Goal: Task Accomplishment & Management: Use online tool/utility

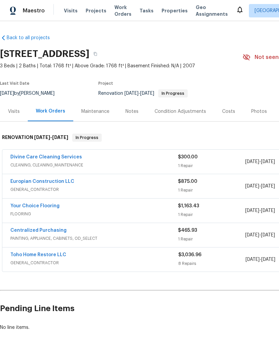
click at [23, 156] on link "Divine Care Cleaning Services" at bounding box center [46, 157] width 72 height 5
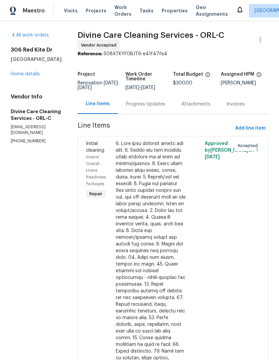
click at [146, 107] on div "Progress Updates" at bounding box center [145, 104] width 39 height 7
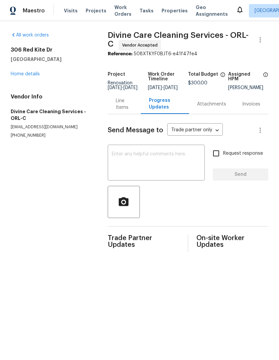
click at [123, 163] on textarea at bounding box center [156, 163] width 89 height 23
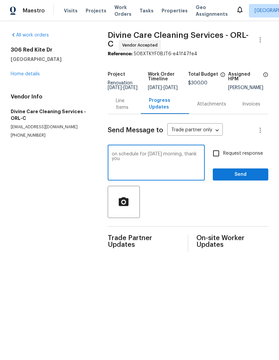
type textarea "on schedule for tomorrow morning, thank you"
click at [230, 179] on span "Send" at bounding box center [240, 174] width 45 height 8
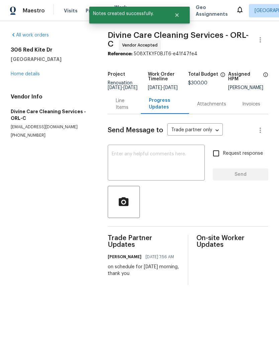
click at [21, 63] on div "306 Red Kite Dr Groveland, FL 34736 Home details" at bounding box center [51, 62] width 81 height 31
click at [23, 72] on link "Home details" at bounding box center [25, 74] width 29 height 5
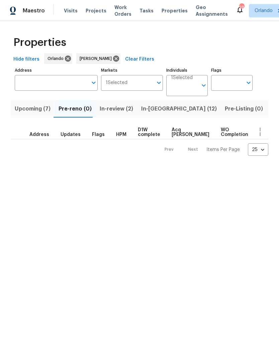
click at [160, 108] on span "In-[GEOGRAPHIC_DATA] (12)" at bounding box center [179, 108] width 76 height 9
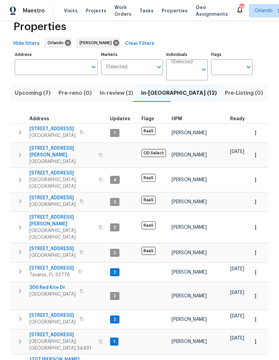
scroll to position [15, 0]
click at [80, 270] on icon "button" at bounding box center [79, 272] width 3 height 4
click at [47, 265] on span "2732 Boardwalk Way" at bounding box center [51, 268] width 45 height 7
click at [28, 88] on button "Upcoming (7)" at bounding box center [33, 93] width 44 height 17
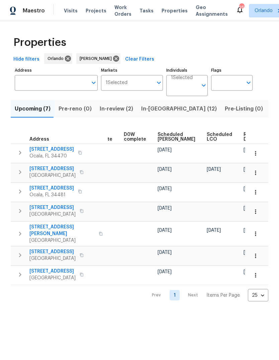
scroll to position [0, 168]
click at [244, 136] on span "Ready Date" at bounding box center [251, 136] width 15 height 9
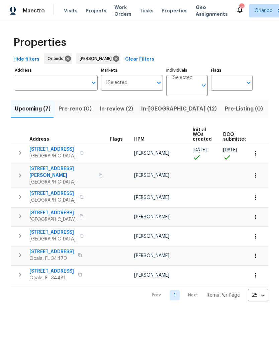
click at [37, 190] on span "17333 Hickory Wind Dr" at bounding box center [52, 193] width 46 height 7
click at [38, 166] on span "[STREET_ADDRESS][PERSON_NAME]" at bounding box center [61, 171] width 65 height 13
click at [74, 312] on html "Maestro Visits Projects Work Orders Tasks Properties Geo Assignments 26 Orlando…" at bounding box center [139, 156] width 279 height 312
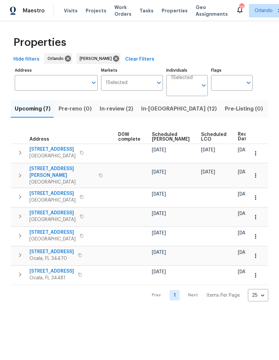
scroll to position [0, 174]
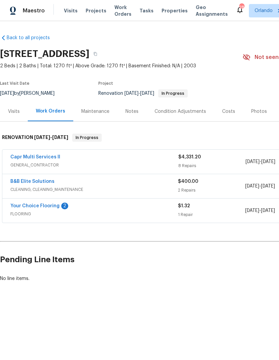
click at [23, 205] on link "Your Choice Flooring" at bounding box center [34, 205] width 49 height 5
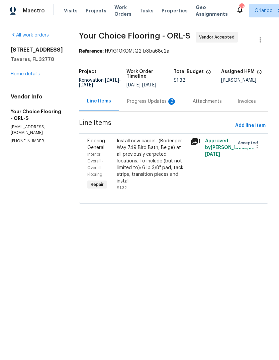
click at [164, 105] on div "Progress Updates 2" at bounding box center [152, 101] width 50 height 7
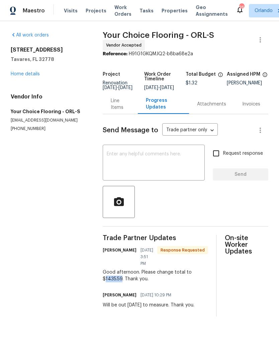
copy div "1435.59"
click at [122, 107] on div "Line Items" at bounding box center [120, 103] width 19 height 13
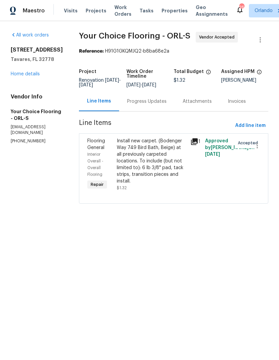
click at [170, 166] on div "Install new carpet. (Bodenger Way 749 Bird Bath, Beige) at all previously carpe…" at bounding box center [152, 161] width 70 height 47
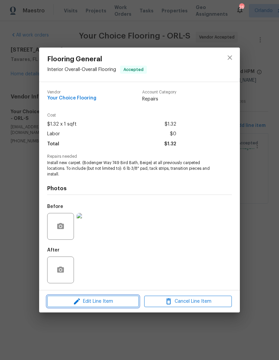
click at [115, 302] on span "Edit Line Item" at bounding box center [93, 301] width 88 height 8
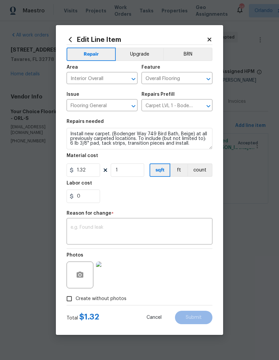
click at [122, 226] on textarea at bounding box center [140, 232] width 138 height 14
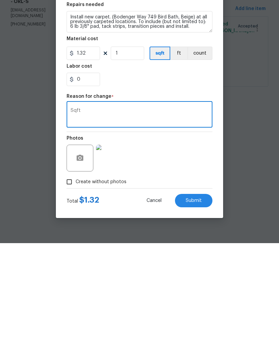
paste textarea "1435.59"
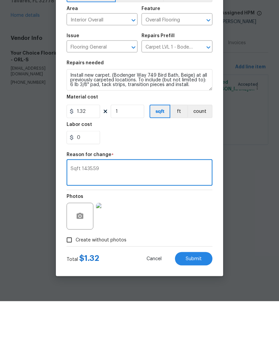
type textarea "Sqft 1435.59"
click at [96, 163] on input "1.32" at bounding box center [83, 169] width 33 height 13
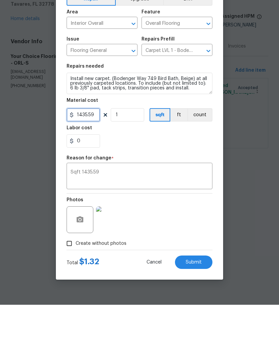
type input "1435.59"
click at [191, 249] on div "Photos" at bounding box center [140, 270] width 146 height 43
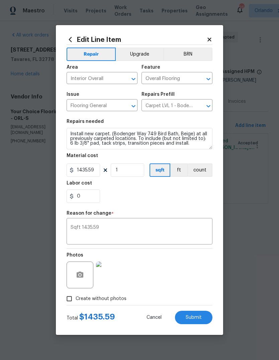
click at [201, 318] on span "Submit" at bounding box center [194, 317] width 16 height 5
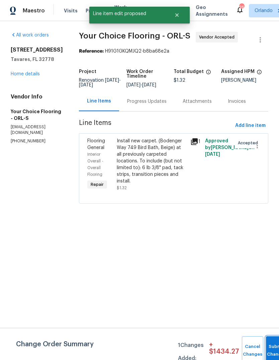
click at [271, 346] on button "Submit Changes" at bounding box center [276, 350] width 21 height 29
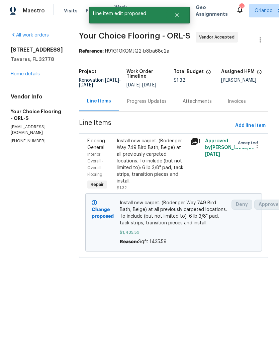
click at [144, 105] on div "Progress Updates" at bounding box center [146, 101] width 39 height 7
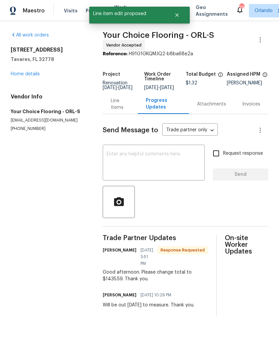
click at [132, 160] on textarea at bounding box center [154, 163] width 94 height 23
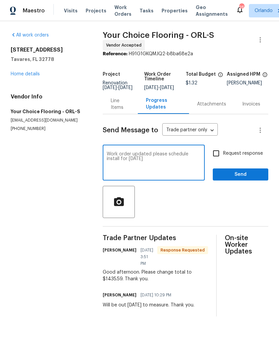
type textarea "Work order updated please schedule install for tomorrow"
click at [250, 179] on span "Send" at bounding box center [240, 174] width 45 height 8
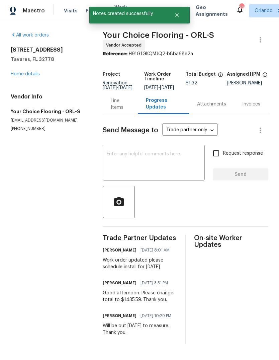
click at [24, 75] on link "Home details" at bounding box center [25, 74] width 29 height 5
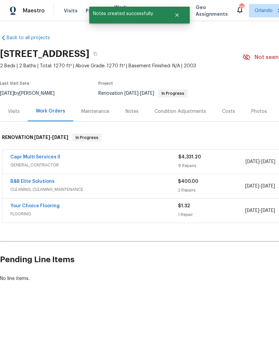
click at [21, 182] on link "B&B Elite Solutions" at bounding box center [32, 181] width 44 height 5
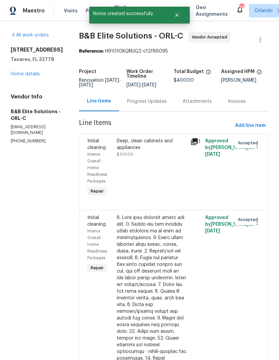
click at [163, 102] on div "Progress Updates" at bounding box center [147, 101] width 56 height 20
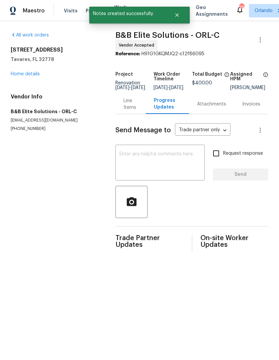
click at [159, 161] on textarea at bounding box center [159, 163] width 81 height 23
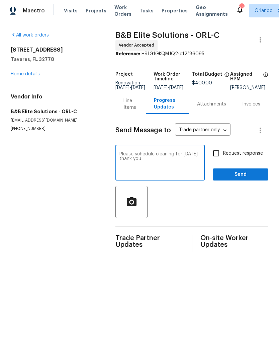
type textarea "Please schedule cleaning for Thursday thank you"
click at [248, 179] on span "Send" at bounding box center [240, 174] width 45 height 8
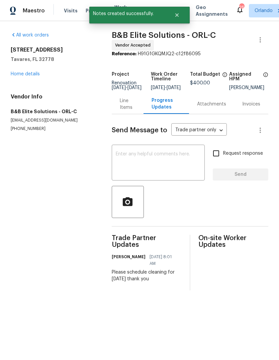
click at [21, 75] on link "Home details" at bounding box center [25, 74] width 29 height 5
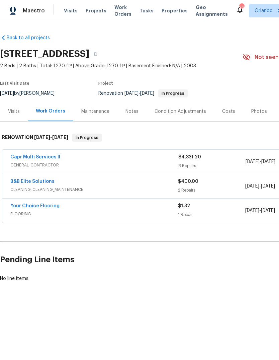
click at [189, 108] on div "Condition Adjustments" at bounding box center [181, 111] width 52 height 7
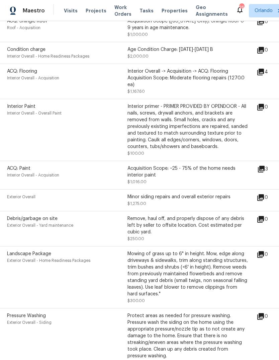
scroll to position [214, 1]
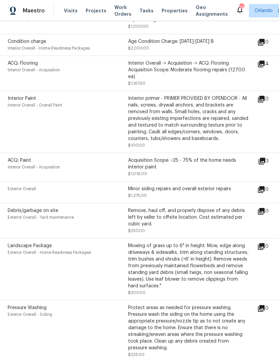
click at [17, 191] on span "Exterior Overall" at bounding box center [22, 189] width 28 height 4
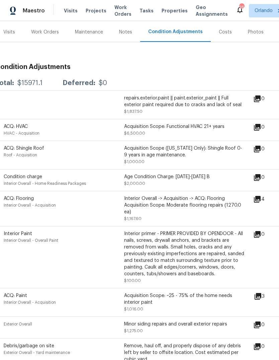
scroll to position [79, 5]
click at [207, 203] on div "Interior Overall -> Acquisition -> ACQ: Flooring Acquisition Scope: Moderate fl…" at bounding box center [183, 205] width 120 height 20
click at [19, 201] on span "ACQ: Flooring" at bounding box center [18, 198] width 30 height 5
click at [21, 206] on span "Interior Overall - Acquisition" at bounding box center [29, 205] width 52 height 4
click at [22, 205] on span "Interior Overall - Acquisition" at bounding box center [29, 205] width 52 height 4
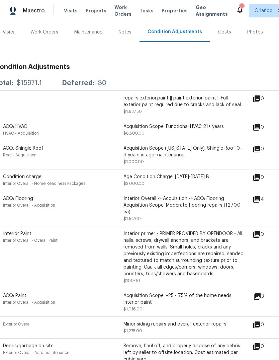
click at [149, 211] on div "Interior Overall -> Acquisition -> ACQ: Flooring Acquisition Scope: Moderate fl…" at bounding box center [183, 205] width 120 height 20
click at [138, 213] on div "Interior Overall -> Acquisition -> ACQ: Flooring Acquisition Scope: Moderate fl…" at bounding box center [183, 205] width 120 height 20
click at [258, 202] on icon at bounding box center [257, 199] width 8 height 8
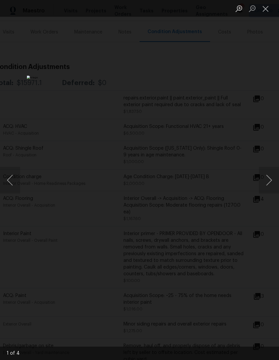
click at [263, 8] on button "Close lightbox" at bounding box center [265, 9] width 13 height 12
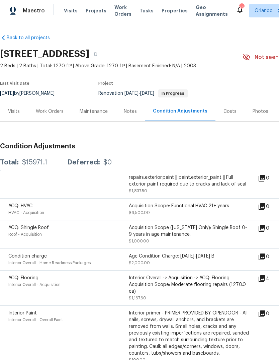
scroll to position [0, 0]
click at [52, 109] on div "Work Orders" at bounding box center [50, 111] width 28 height 7
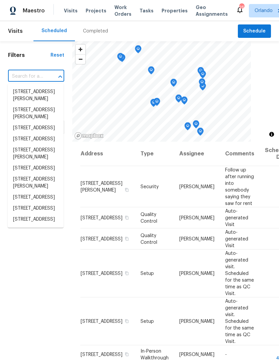
type input "[STREET_ADDRESS]"
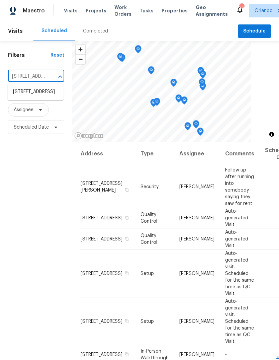
click at [26, 97] on li "[STREET_ADDRESS]" at bounding box center [36, 91] width 56 height 11
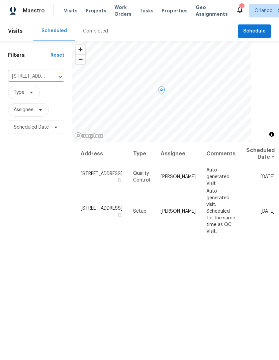
click at [0, 0] on icon at bounding box center [0, 0] width 0 height 0
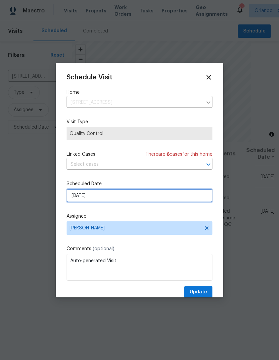
click at [177, 193] on input "[DATE]" at bounding box center [140, 195] width 146 height 13
select select "9"
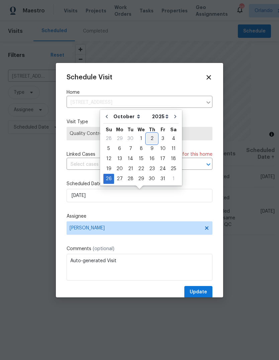
click at [149, 140] on div "2" at bounding box center [152, 138] width 11 height 9
type input "10/2/2025"
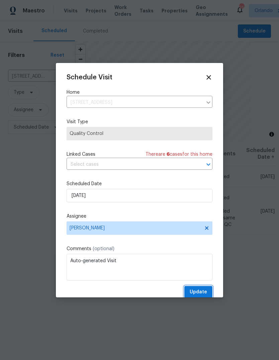
click at [205, 292] on span "Update" at bounding box center [198, 292] width 17 height 8
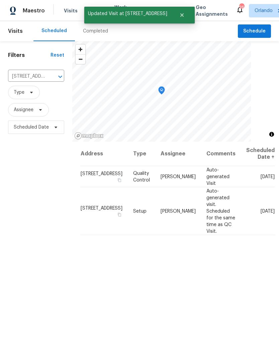
click at [53, 264] on div "Filters Reset 2732 Boardwalk Way, Tavares, FL 32778 ​ Type Assignee Scheduled D…" at bounding box center [36, 235] width 72 height 388
click at [0, 0] on icon at bounding box center [0, 0] width 0 height 0
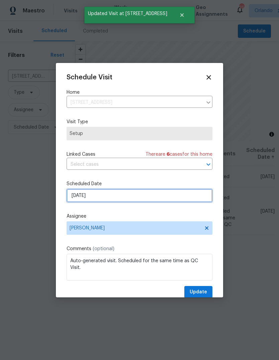
click at [156, 196] on input "10/26/2025" at bounding box center [140, 195] width 146 height 13
select select "9"
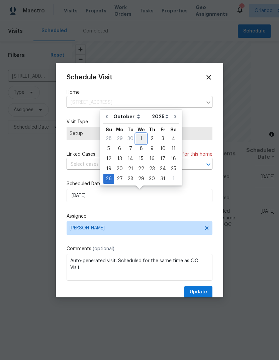
click at [140, 137] on div "1" at bounding box center [141, 138] width 11 height 9
type input "10/1/2025"
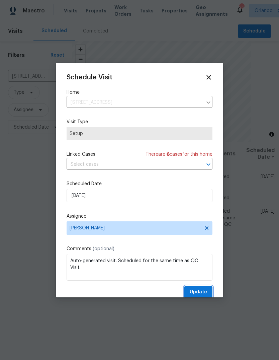
click at [203, 290] on span "Update" at bounding box center [198, 292] width 17 height 8
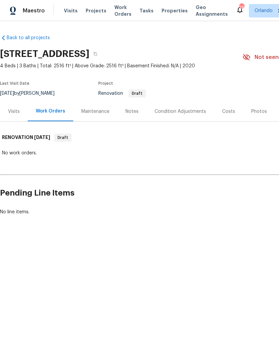
click at [18, 113] on div "Visits" at bounding box center [14, 111] width 12 height 7
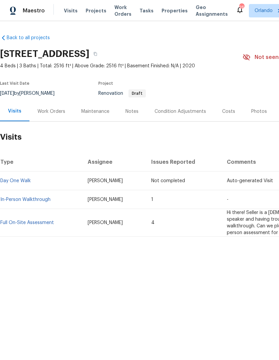
click at [16, 224] on link "Full On-Site Assessment" at bounding box center [27, 222] width 54 height 5
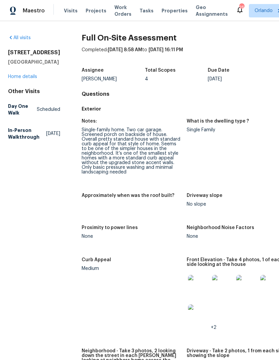
scroll to position [-1, 0]
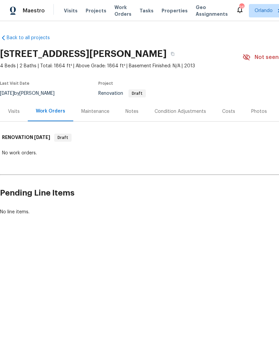
click at [12, 106] on div "Visits" at bounding box center [14, 111] width 28 height 20
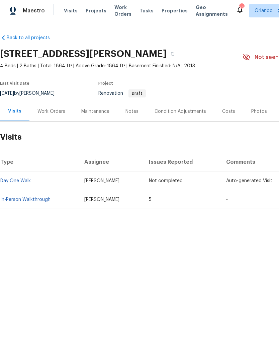
click at [17, 195] on td "In-Person Walkthrough" at bounding box center [39, 199] width 79 height 19
click at [25, 198] on link "In-Person Walkthrough" at bounding box center [25, 199] width 50 height 5
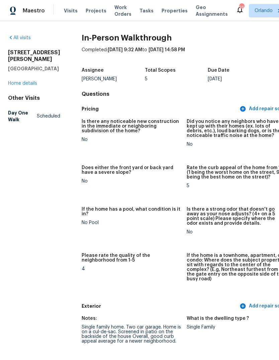
click at [21, 86] on link "Home details" at bounding box center [22, 83] width 29 height 5
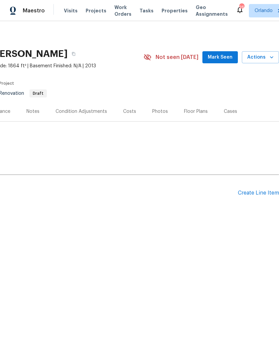
scroll to position [0, 99]
click at [260, 194] on div "Create Line Item" at bounding box center [258, 193] width 41 height 6
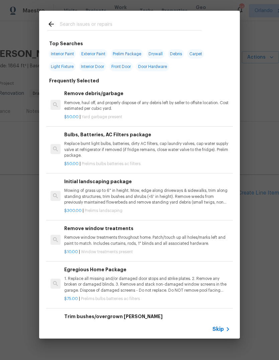
click at [82, 17] on div at bounding box center [124, 24] width 171 height 26
click at [69, 23] on input "text" at bounding box center [131, 25] width 142 height 10
type input "Clean"
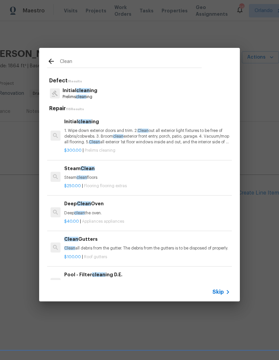
click at [71, 134] on p "1. Wipe down exterior doors and trim. 2. Clean out all exterior light fixtures …" at bounding box center [147, 136] width 166 height 17
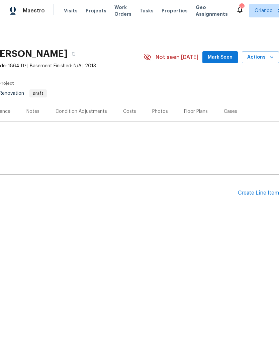
click at [260, 192] on div "Create Line Item" at bounding box center [258, 193] width 41 height 6
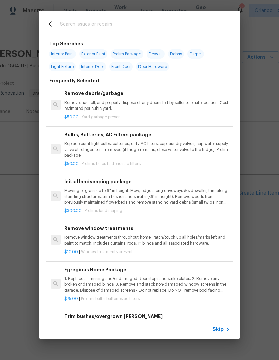
click at [88, 26] on input "text" at bounding box center [131, 25] width 142 height 10
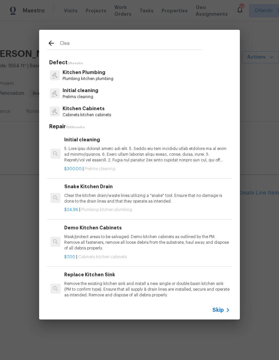
type input "Clean"
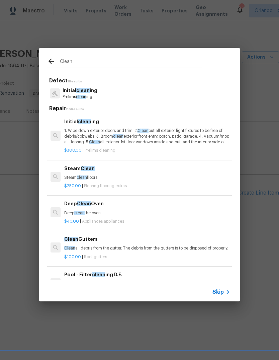
click at [69, 134] on p "1. Wipe down exterior doors and trim. 2. Clean out all exterior light fixtures …" at bounding box center [147, 136] width 166 height 17
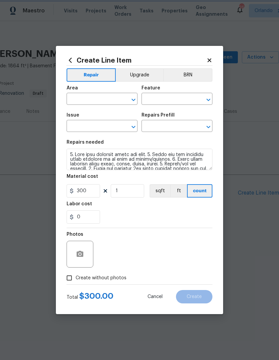
type input "Home Readiness Packages"
type input "Initial cleaning"
type input "Initial cleaning $300.00"
click at [85, 98] on input "text" at bounding box center [93, 99] width 52 height 10
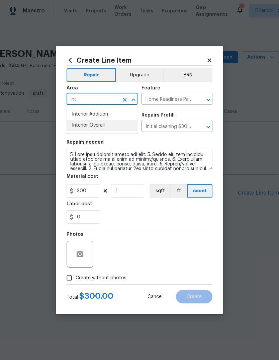
click at [89, 126] on li "Interior Overall" at bounding box center [102, 125] width 71 height 11
type input "Interior Overall"
click at [142, 214] on div "0" at bounding box center [140, 216] width 146 height 13
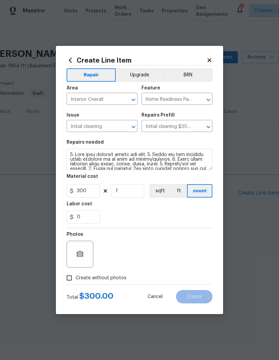
click at [72, 282] on input "Create without photos" at bounding box center [69, 277] width 13 height 13
checkbox input "true"
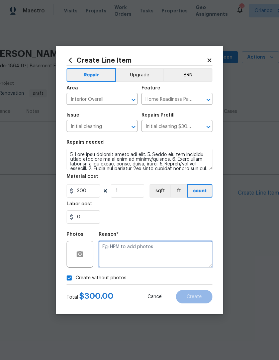
click at [183, 253] on textarea at bounding box center [156, 254] width 114 height 27
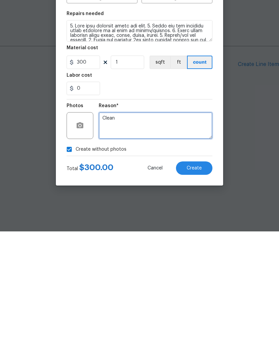
type textarea "Clean"
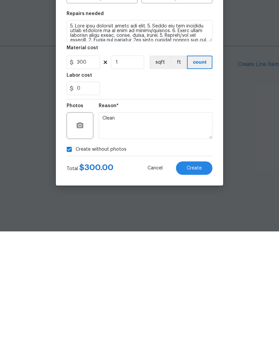
click at [193, 290] on button "Create" at bounding box center [194, 296] width 36 height 13
